Goal: Task Accomplishment & Management: Use online tool/utility

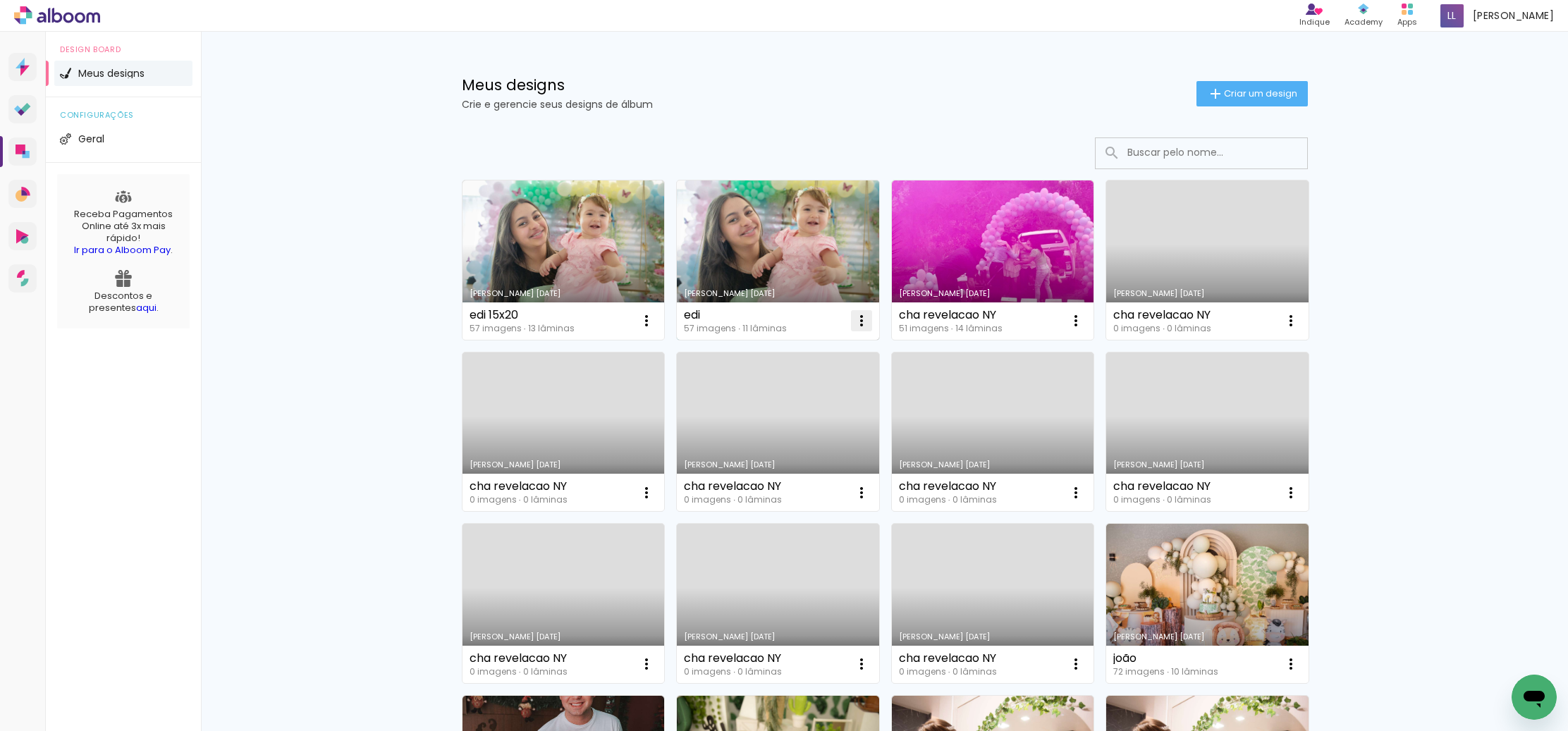
click at [859, 318] on iron-icon at bounding box center [862, 321] width 17 height 17
click at [775, 411] on span "Excluir" at bounding box center [782, 413] width 30 height 10
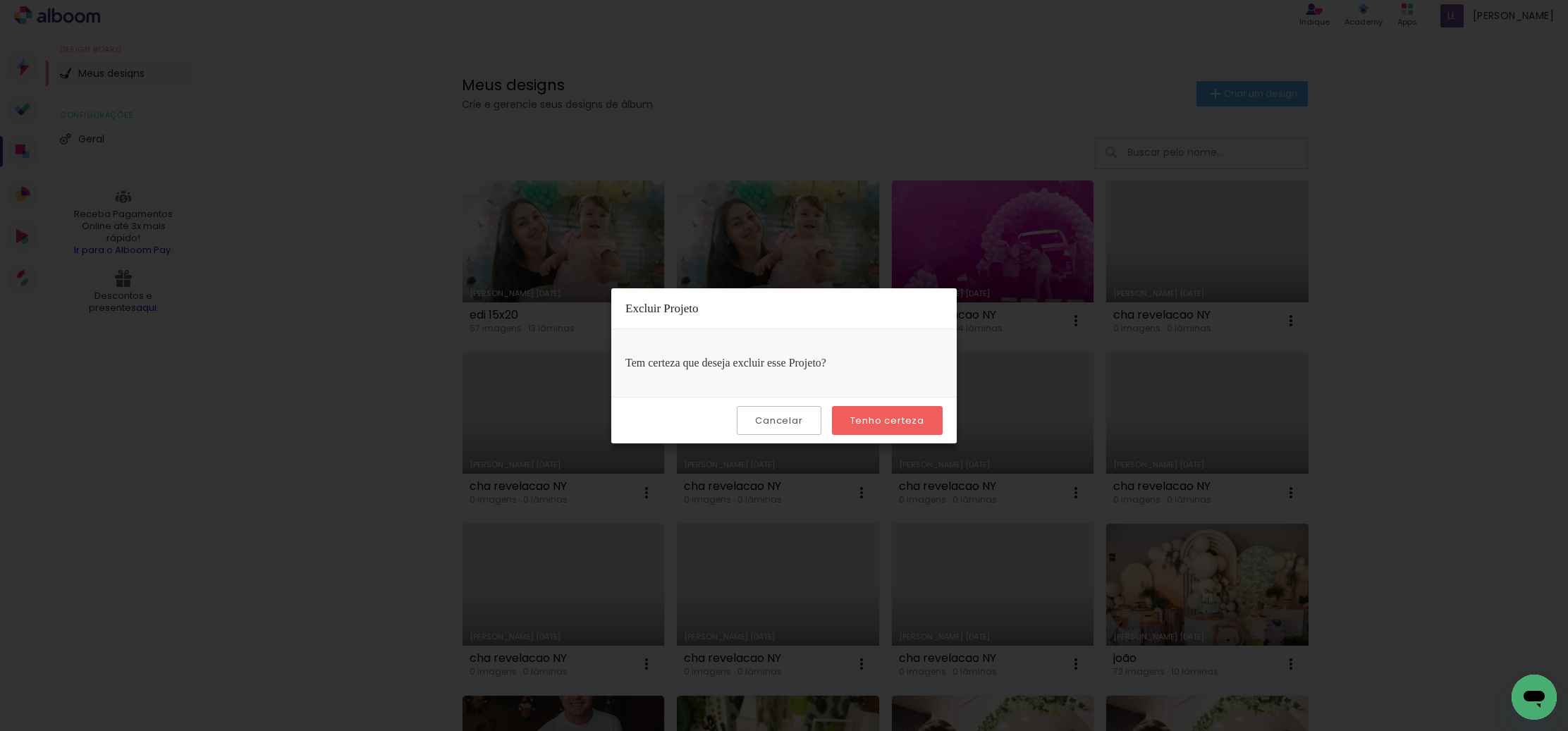
click at [0, 0] on slot "Tenho certeza" at bounding box center [0, 0] width 0 height 0
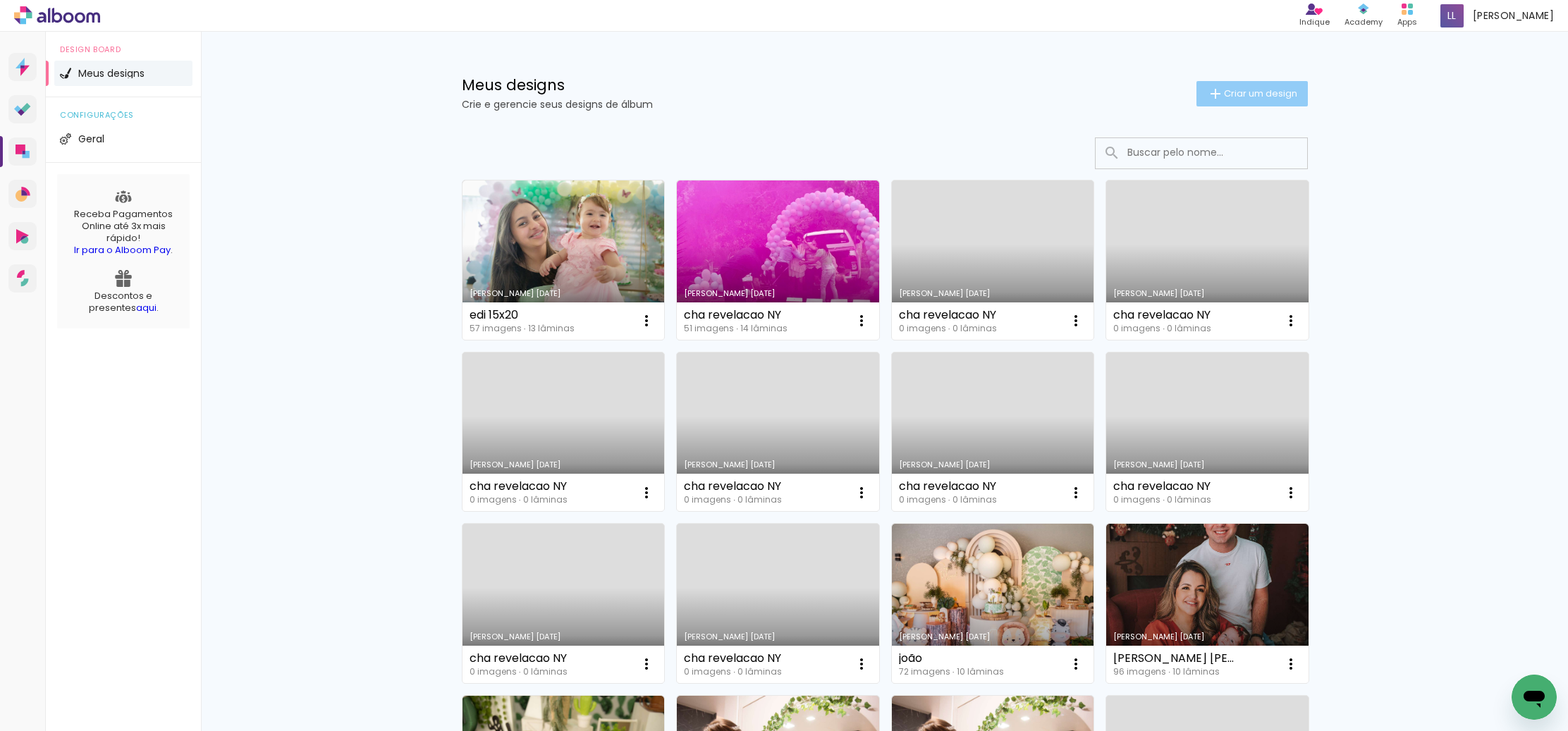
click at [1267, 93] on span "Criar um design" at bounding box center [1261, 94] width 74 height 9
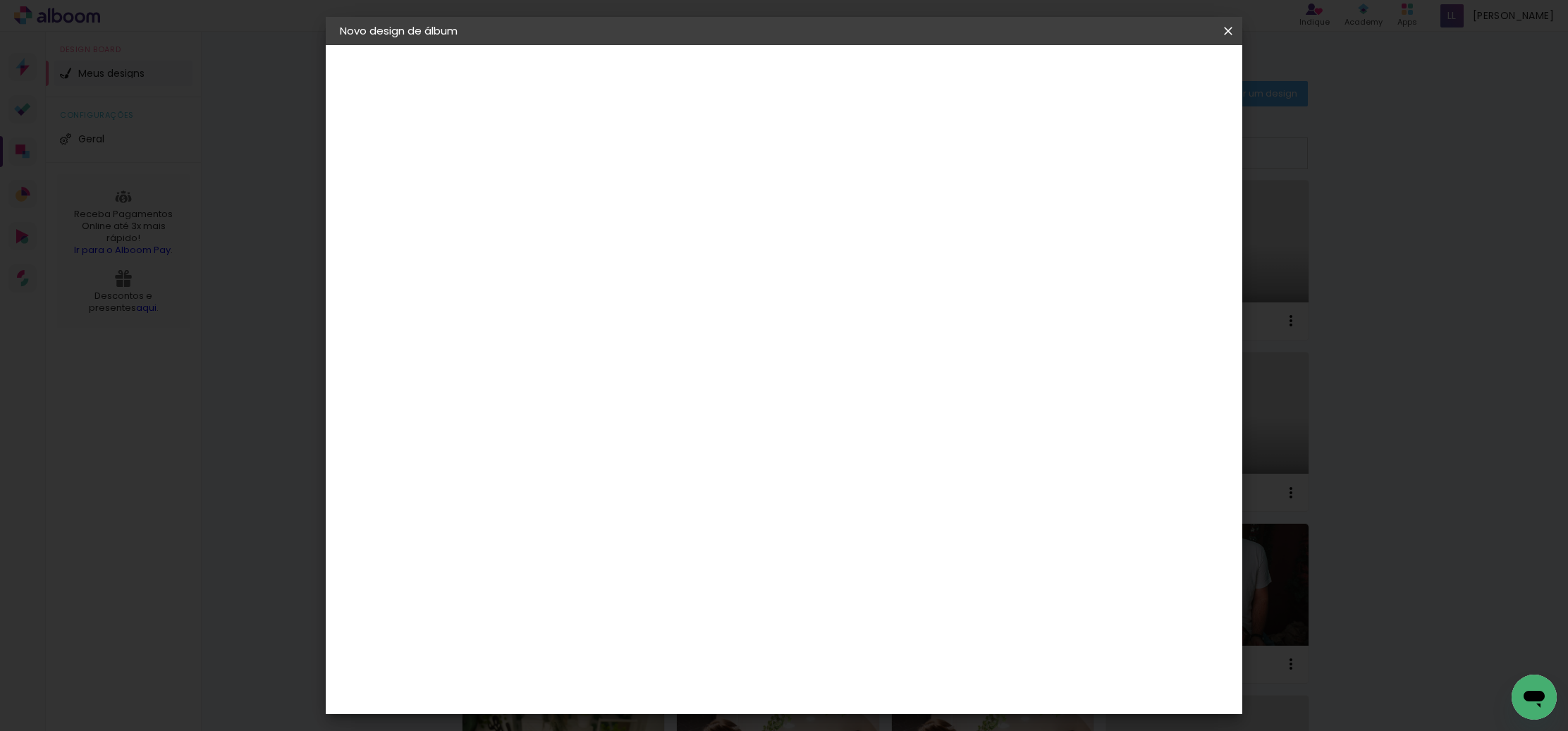
click at [571, 185] on input at bounding box center [571, 189] width 0 height 22
type input "[PERSON_NAME] [PERSON_NAME]"
type paper-input "[PERSON_NAME] [PERSON_NAME]"
drag, startPoint x: 796, startPoint y: 188, endPoint x: 786, endPoint y: 188, distance: 10.0
click at [571, 189] on input "[PERSON_NAME] [PERSON_NAME]" at bounding box center [571, 189] width 0 height 22
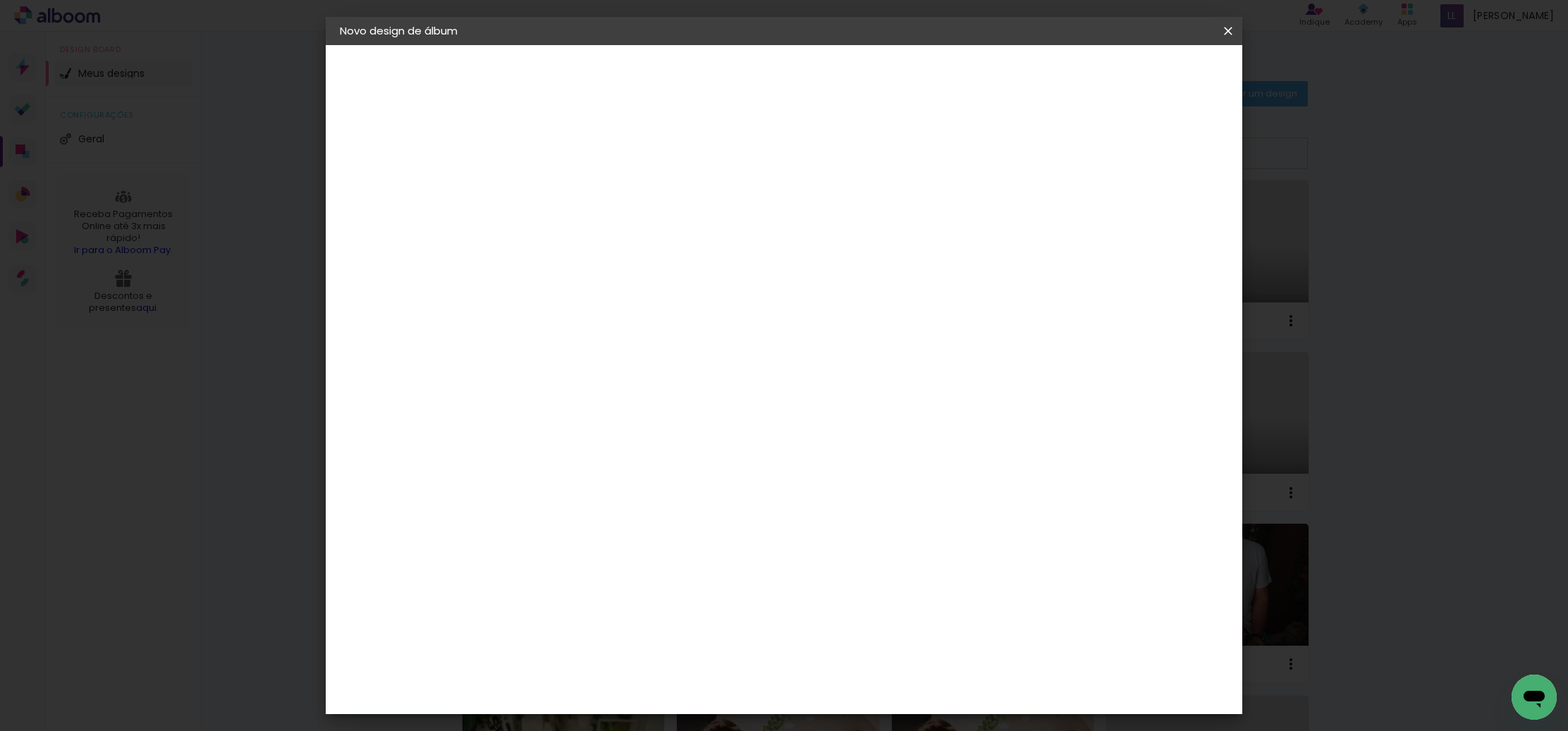
type input "[PERSON_NAME] [PERSON_NAME]"
type paper-input "[PERSON_NAME] [PERSON_NAME]"
click at [0, 0] on slot "Avançar" at bounding box center [0, 0] width 0 height 0
click at [0, 0] on slot "Tamanho Livre" at bounding box center [0, 0] width 0 height 0
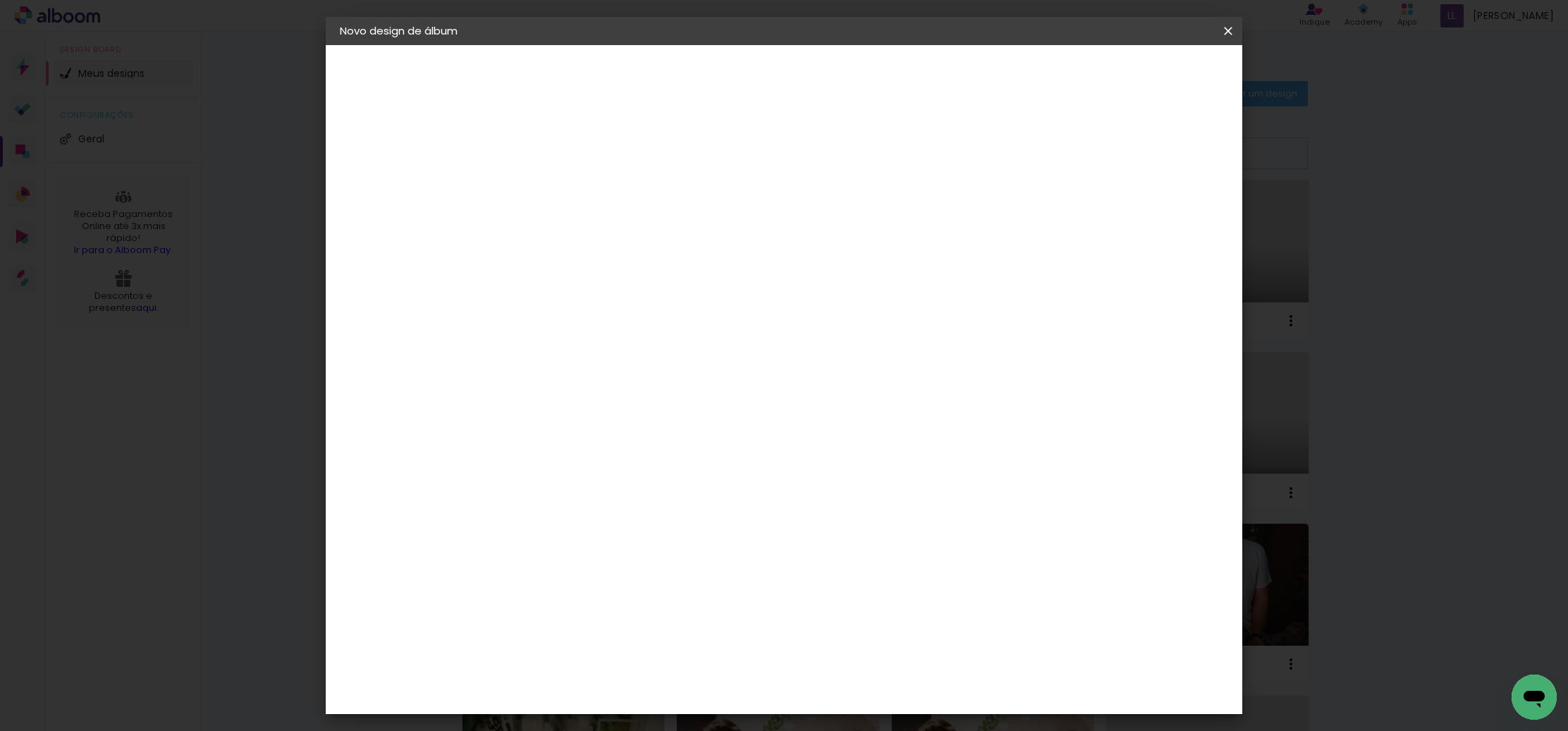
scroll to position [1309, 0]
click at [595, 537] on div "Grafis" at bounding box center [578, 543] width 33 height 12
click at [0, 0] on slot "Avançar" at bounding box center [0, 0] width 0 height 0
click at [642, 237] on iron-icon at bounding box center [634, 246] width 17 height 17
click at [0, 0] on slot "Compacta" at bounding box center [0, 0] width 0 height 0
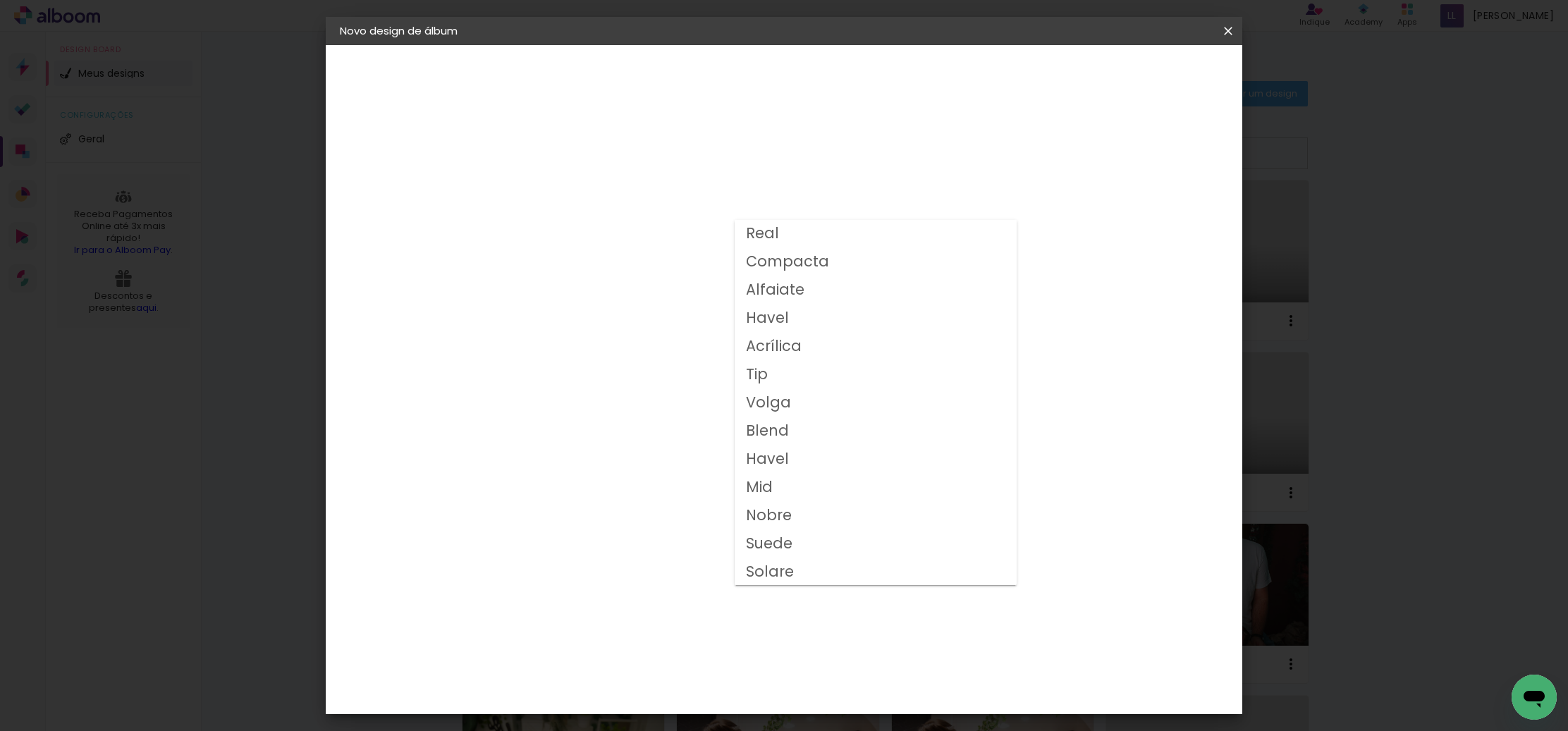
type input "Compacta"
click at [665, 336] on span "15x20" at bounding box center [633, 345] width 66 height 37
click at [0, 0] on slot "Avançar" at bounding box center [0, 0] width 0 height 0
click at [1071, 153] on div at bounding box center [1065, 152] width 12 height 12
type paper-checkbox "on"
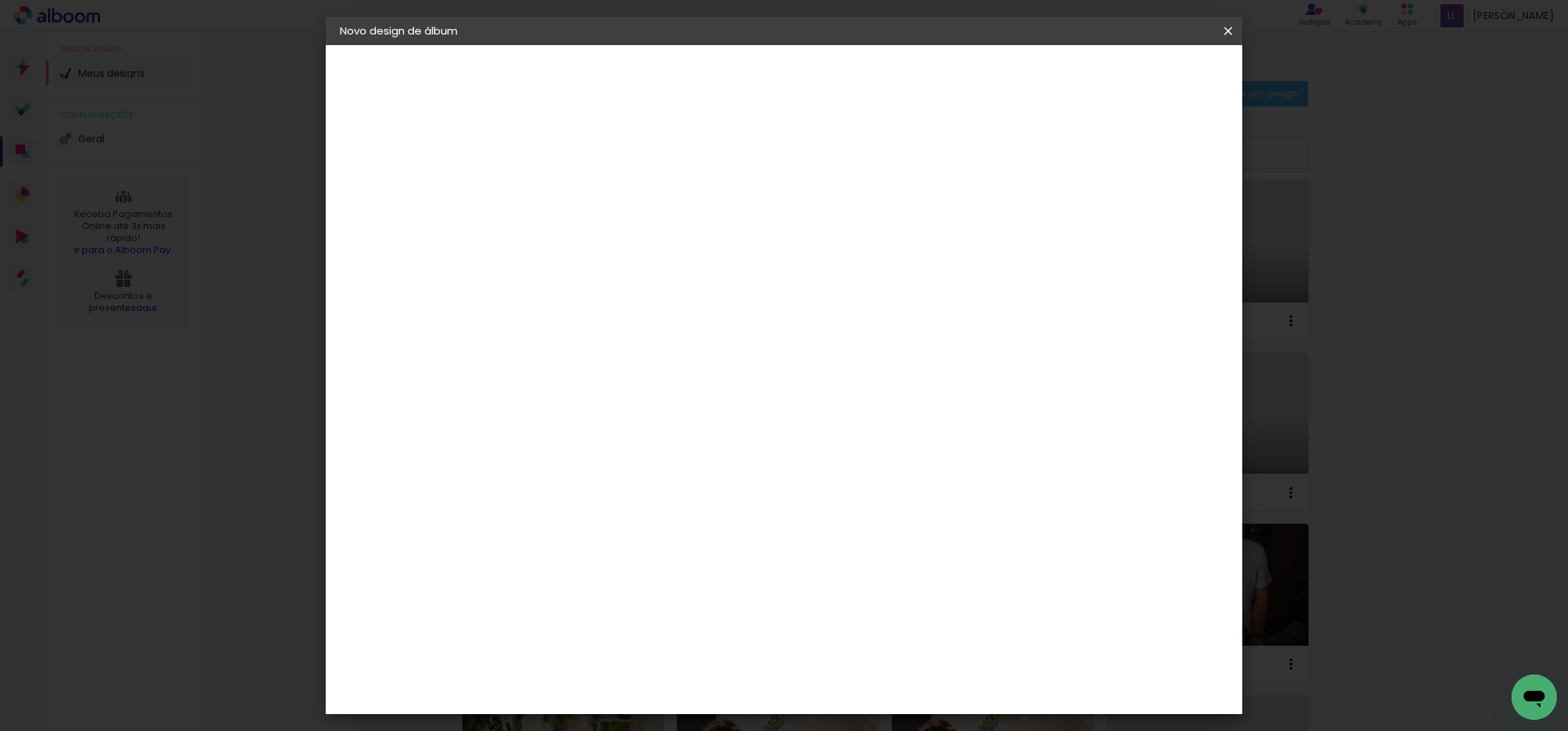
click at [1151, 74] on span "Iniciar design" at bounding box center [1118, 74] width 64 height 10
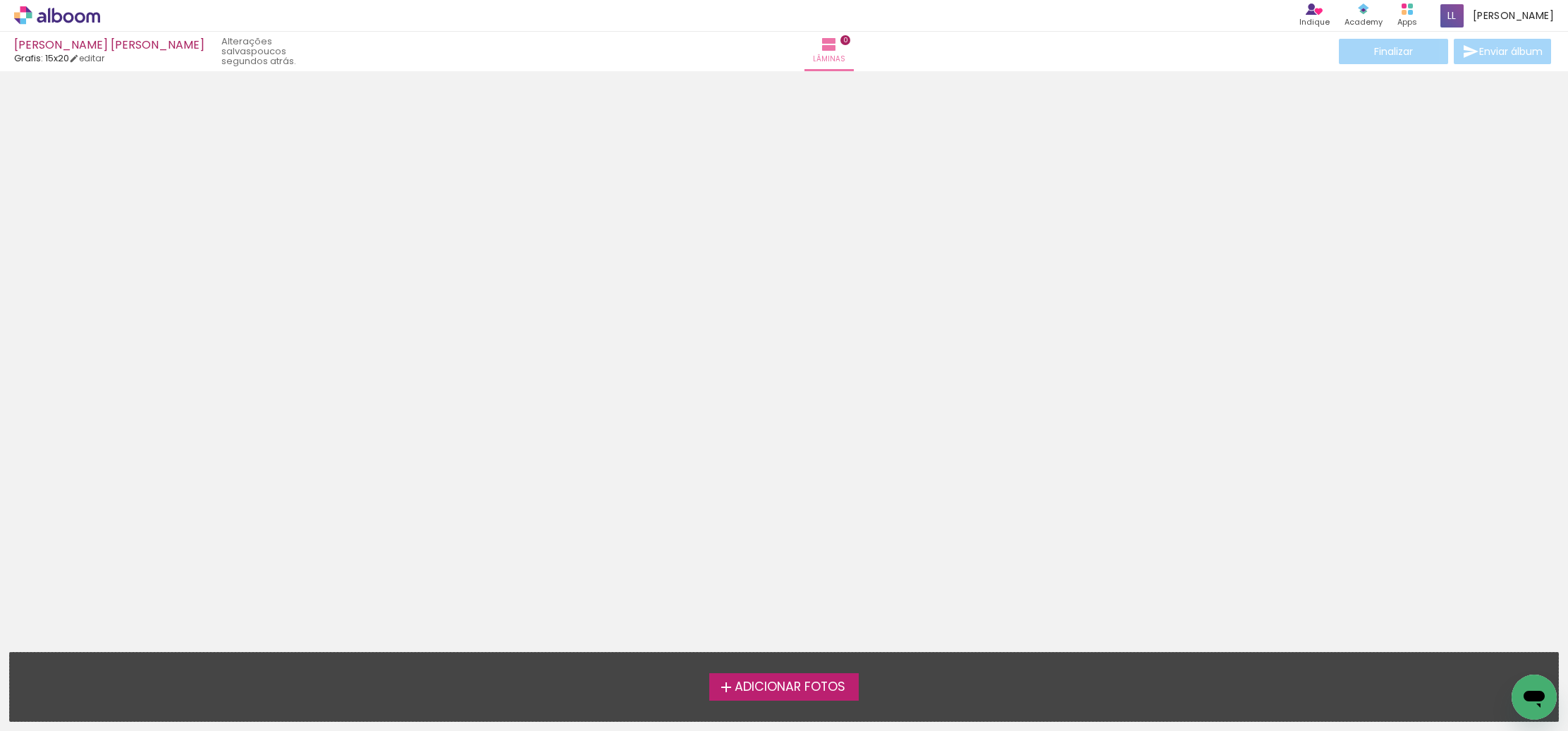
click at [790, 688] on span "Adicionar Fotos" at bounding box center [790, 687] width 111 height 12
click at [0, 0] on input "file" at bounding box center [0, 0] width 0 height 0
click at [750, 687] on span "Adicionar Fotos" at bounding box center [790, 687] width 111 height 12
click at [0, 0] on input "file" at bounding box center [0, 0] width 0 height 0
